Goal: Check status: Check status

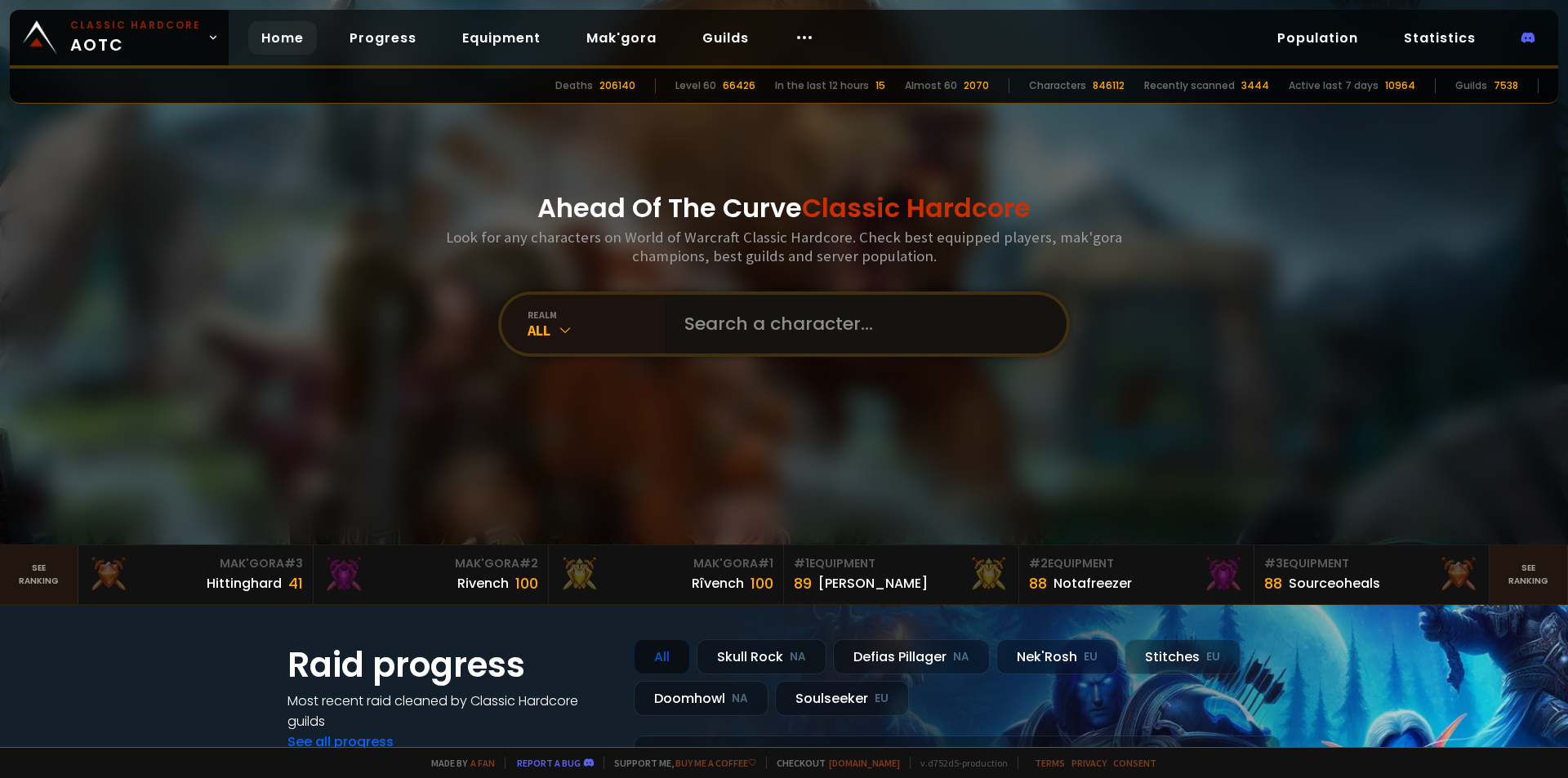
click at [728, 319] on input "text" at bounding box center [860, 324] width 372 height 59
type input "jizus"
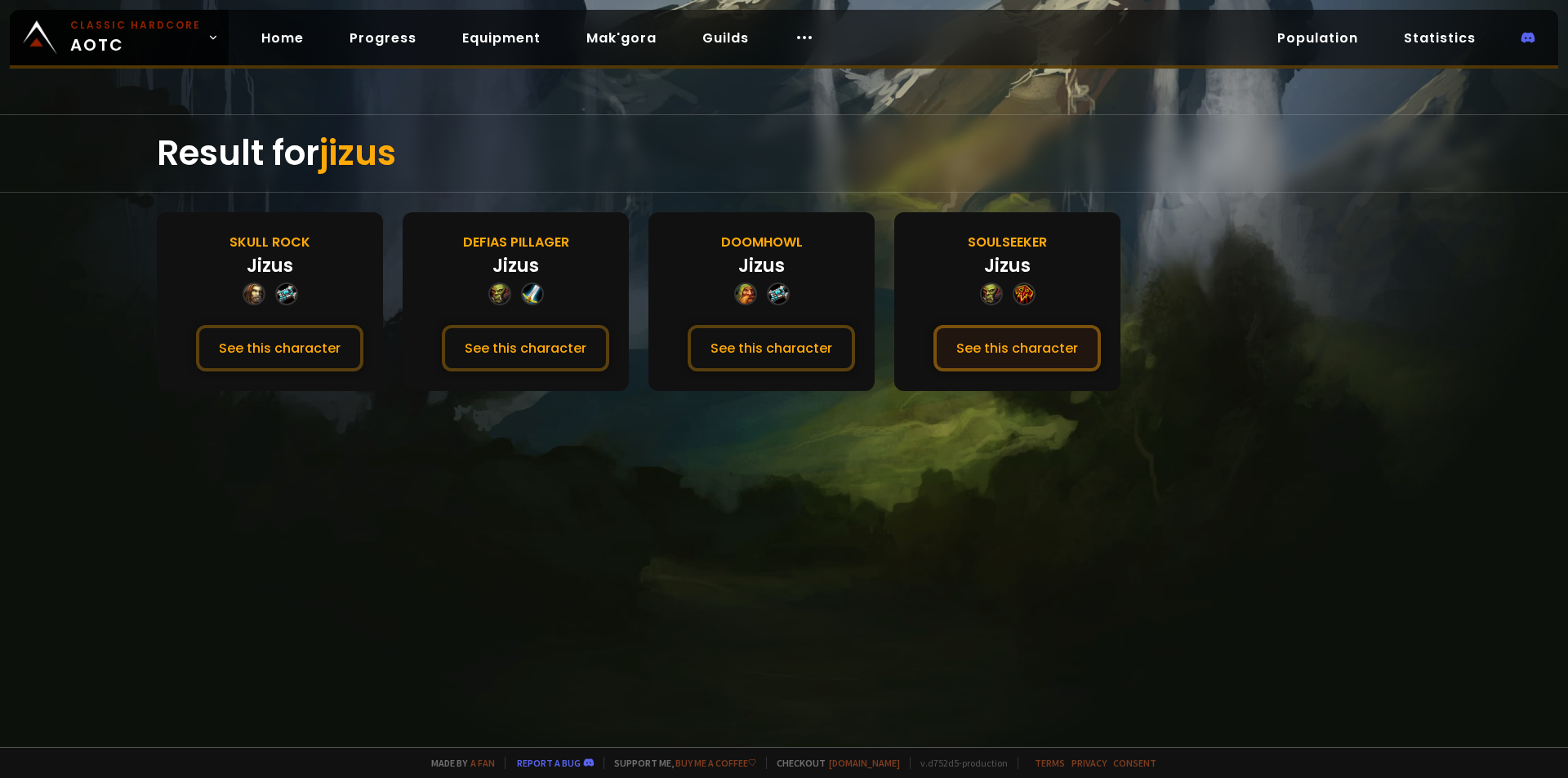
click at [996, 348] on button "See this character" at bounding box center [1017, 347] width 168 height 46
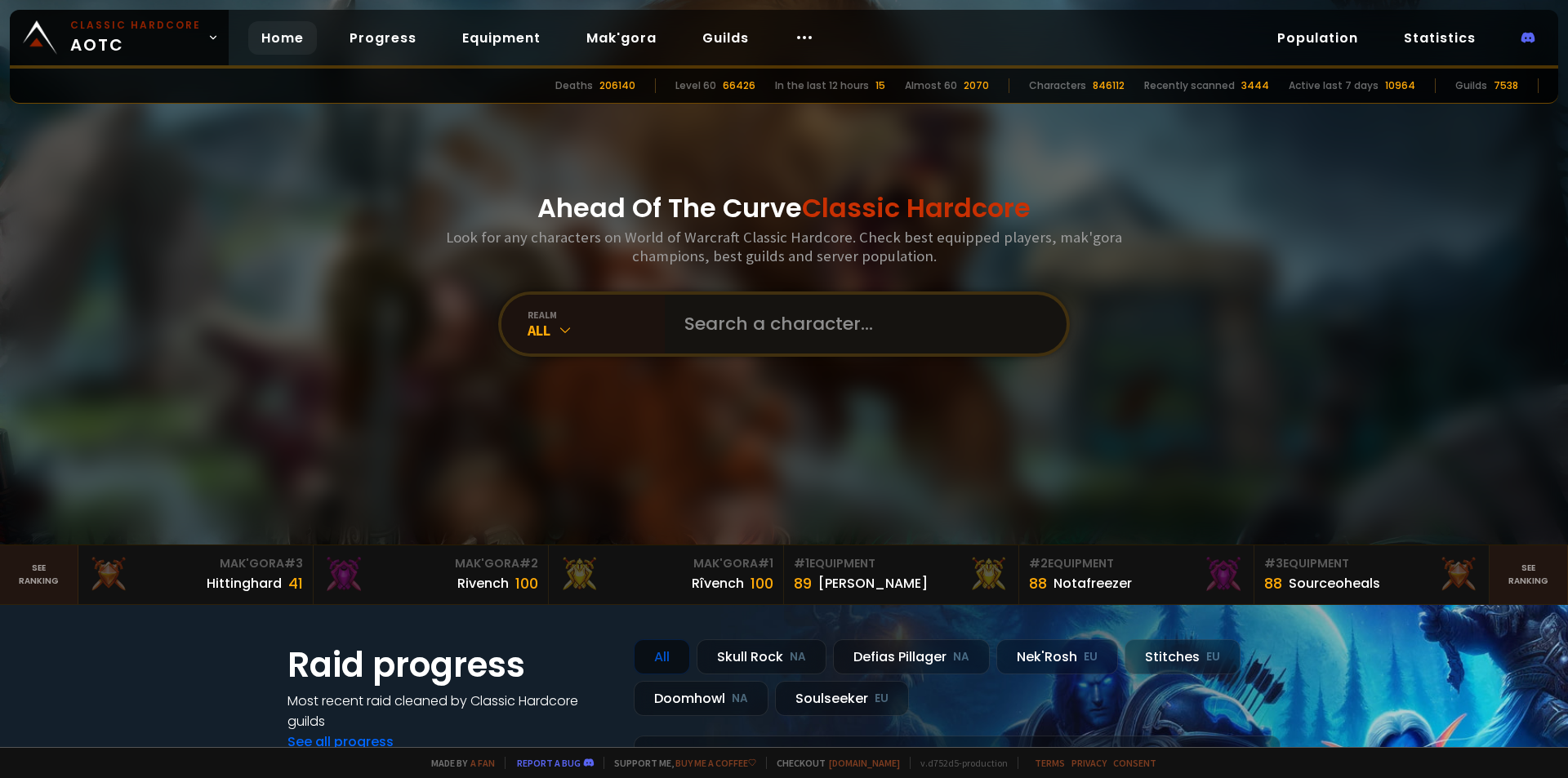
click at [785, 337] on input "text" at bounding box center [860, 324] width 372 height 59
type input "undeadd"
click at [750, 322] on input "text" at bounding box center [860, 324] width 372 height 59
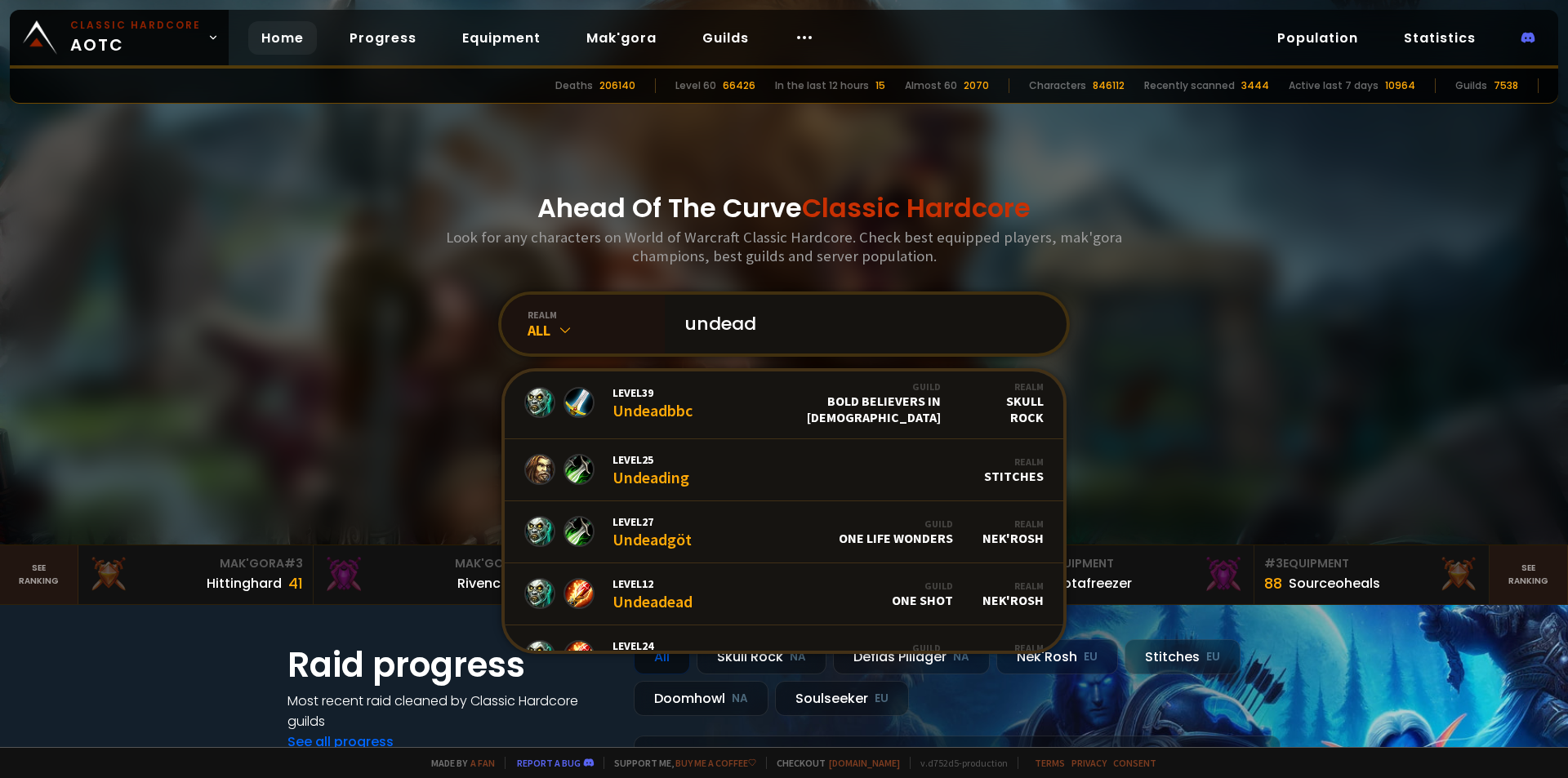
scroll to position [345, 0]
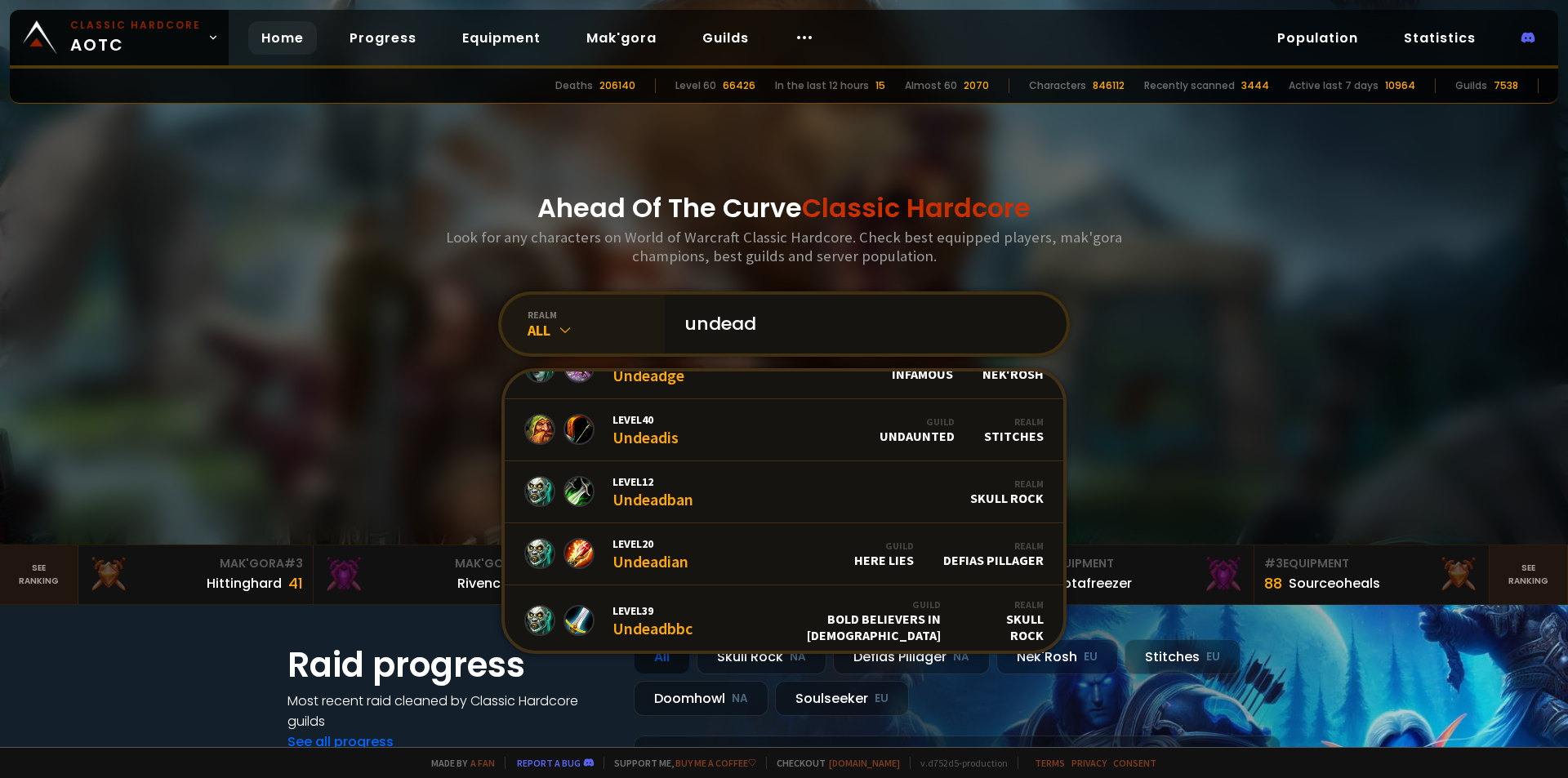
drag, startPoint x: 764, startPoint y: 327, endPoint x: 648, endPoint y: 317, distance: 116.4
click at [648, 317] on div "realm All undead Level 20 Undeade Guild Rat Gang Realm Skull Rock Level 27 Unde…" at bounding box center [784, 324] width 572 height 65
click at [766, 328] on input "undead" at bounding box center [860, 324] width 372 height 59
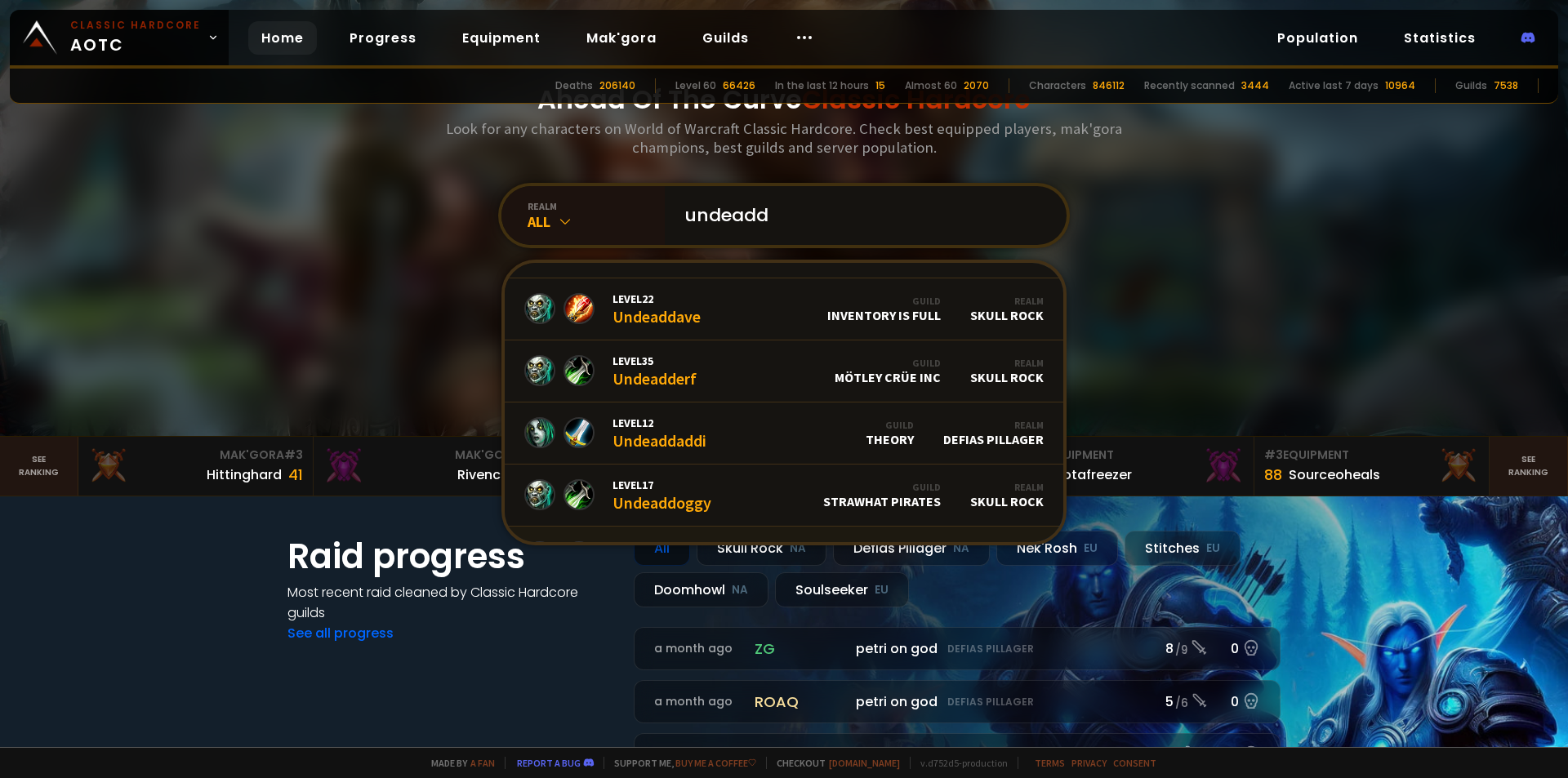
scroll to position [253, 0]
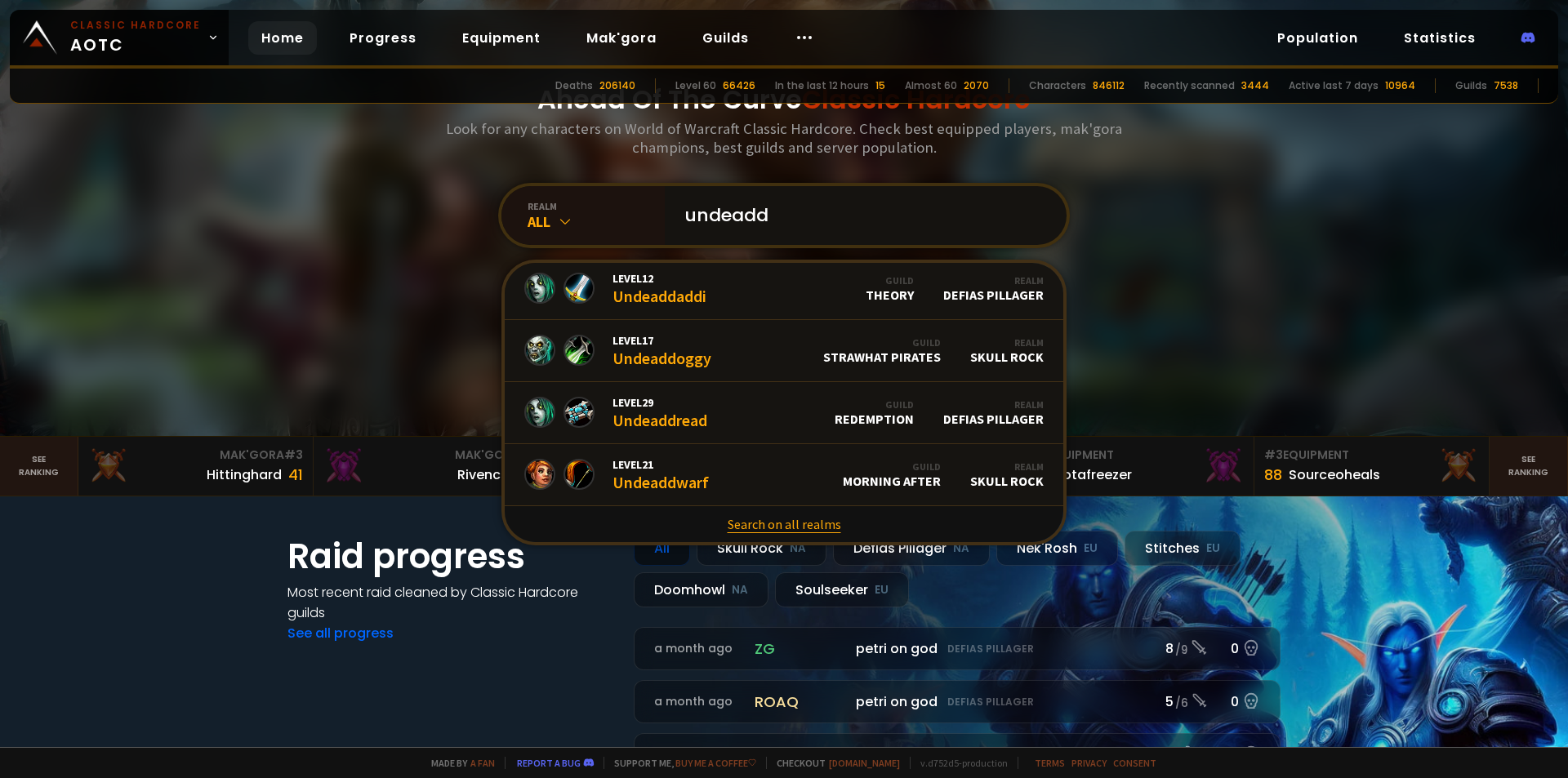
type input "undeadd"
click at [785, 525] on link "Search on all realms" at bounding box center [784, 524] width 559 height 36
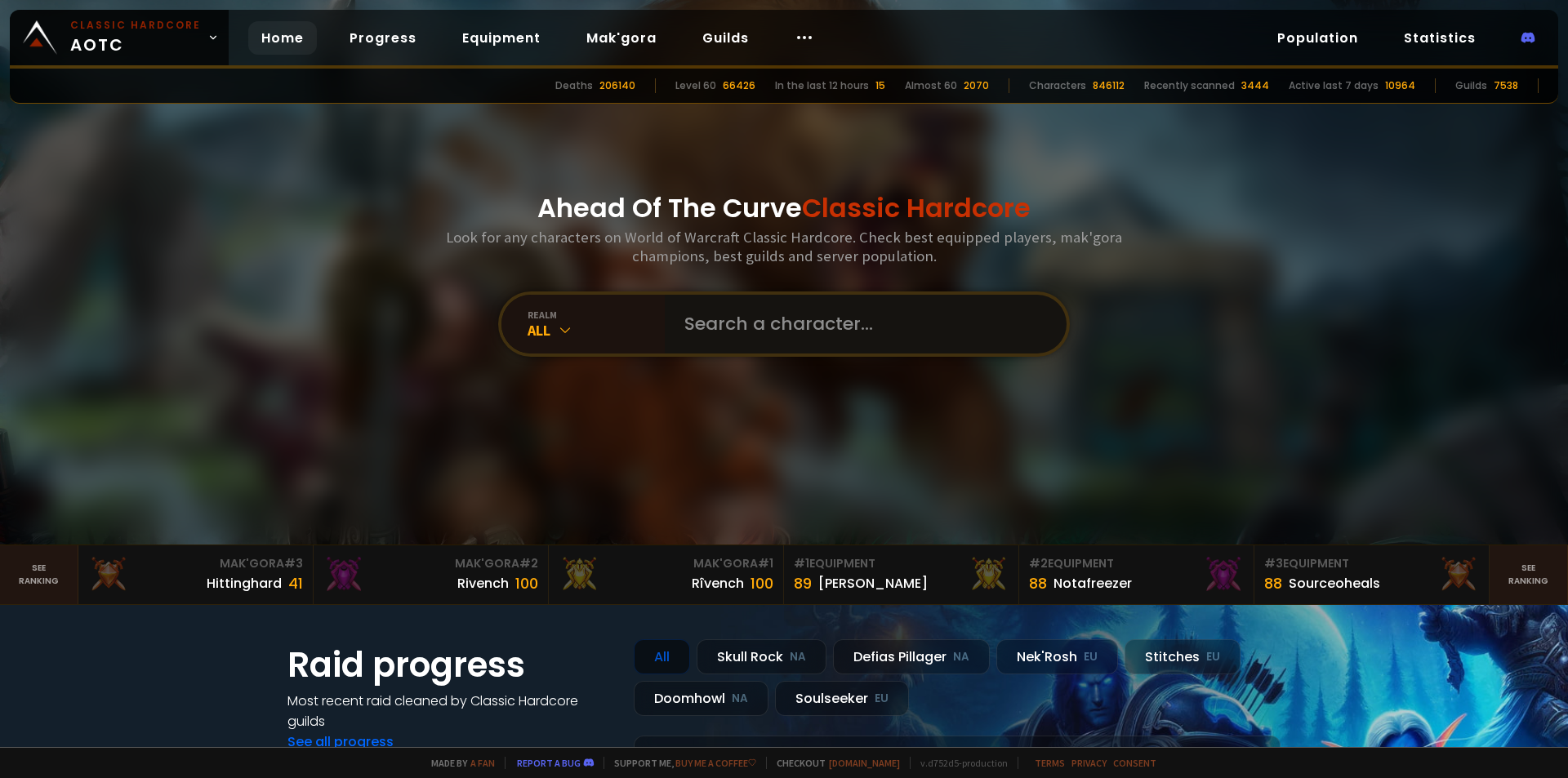
click at [704, 300] on input "text" at bounding box center [860, 324] width 372 height 59
type input "jizus"
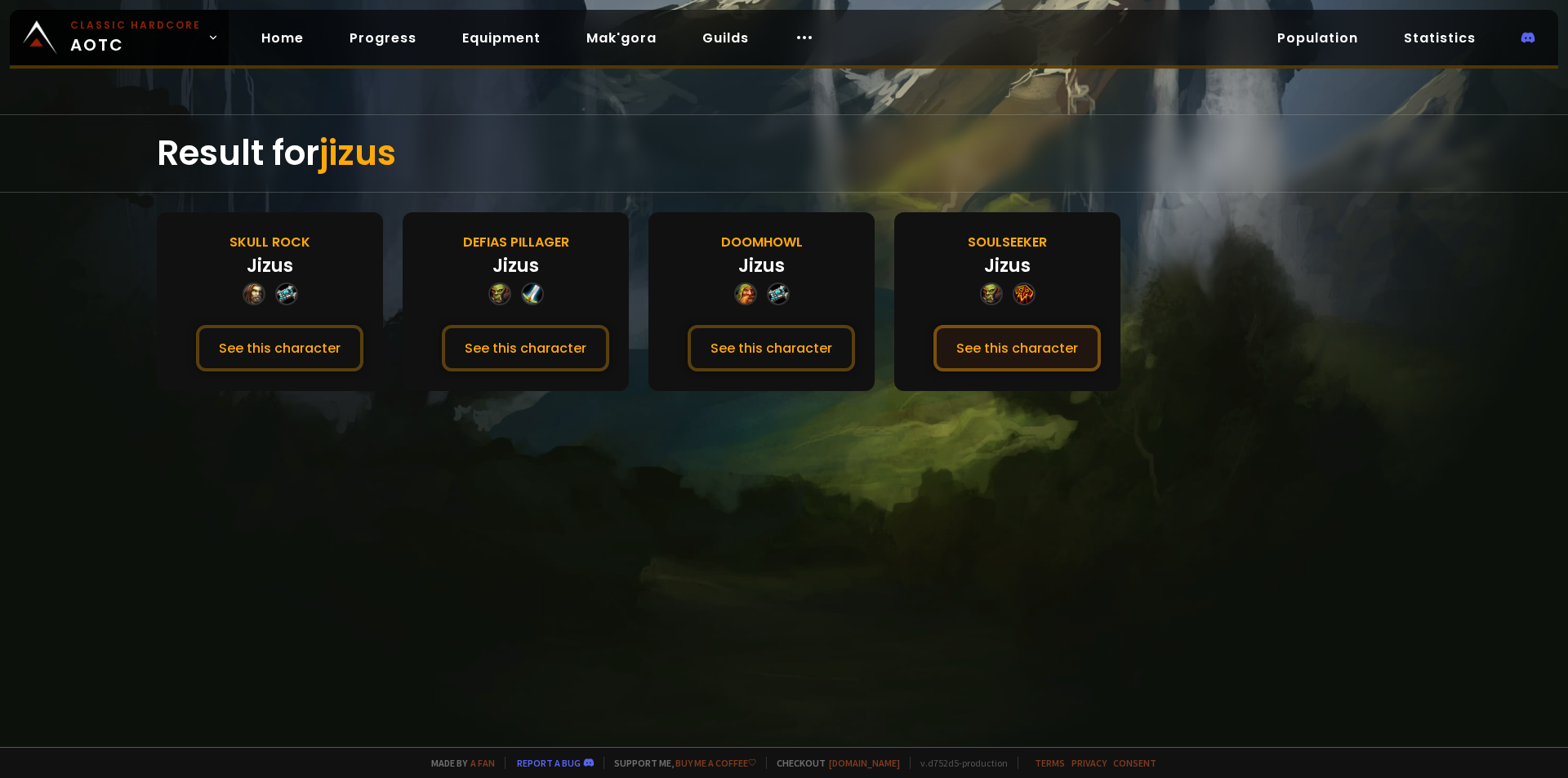
click at [975, 355] on button "See this character" at bounding box center [1017, 347] width 168 height 46
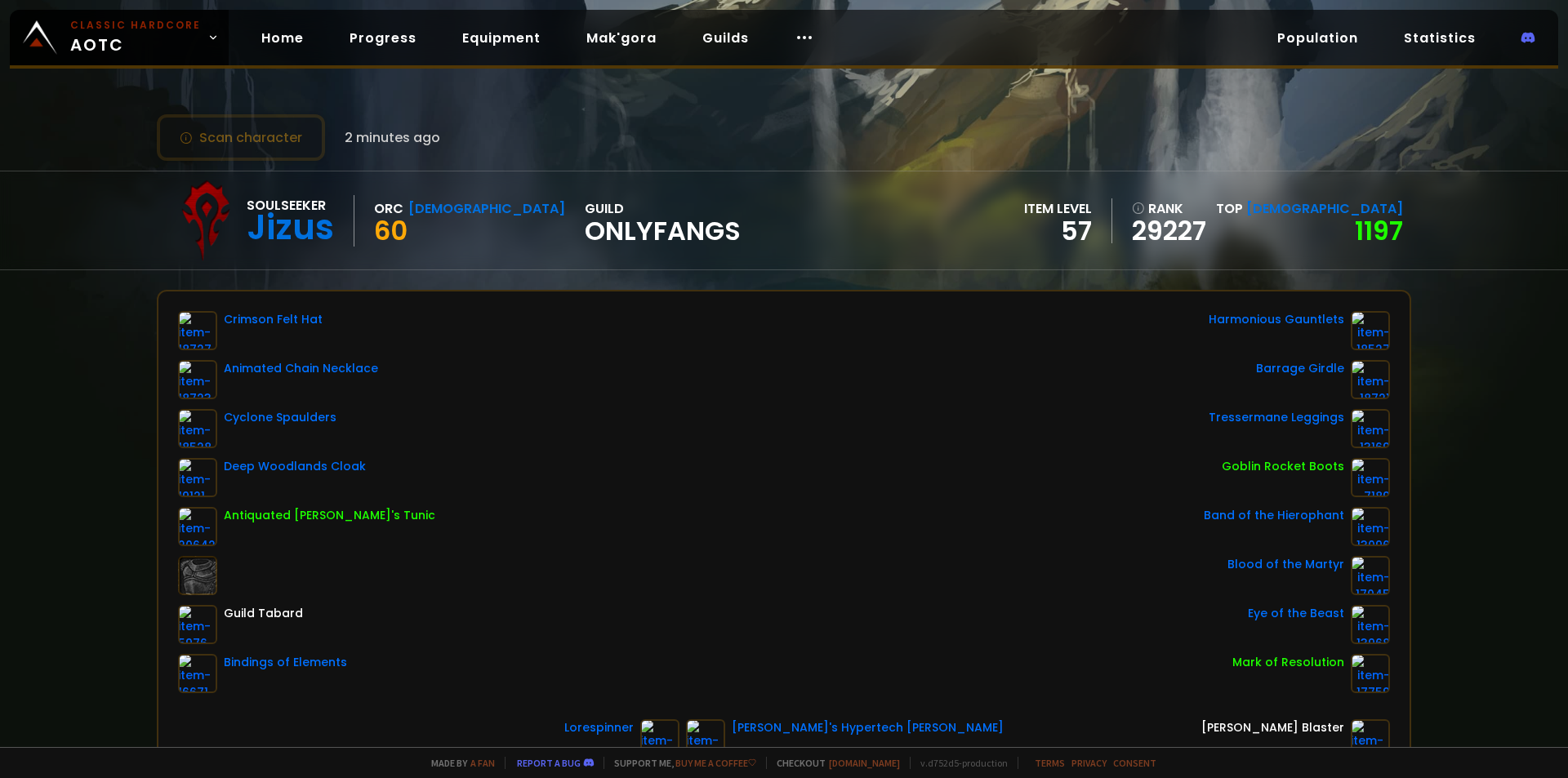
scroll to position [109, 0]
